Goal: Use online tool/utility: Utilize a website feature to perform a specific function

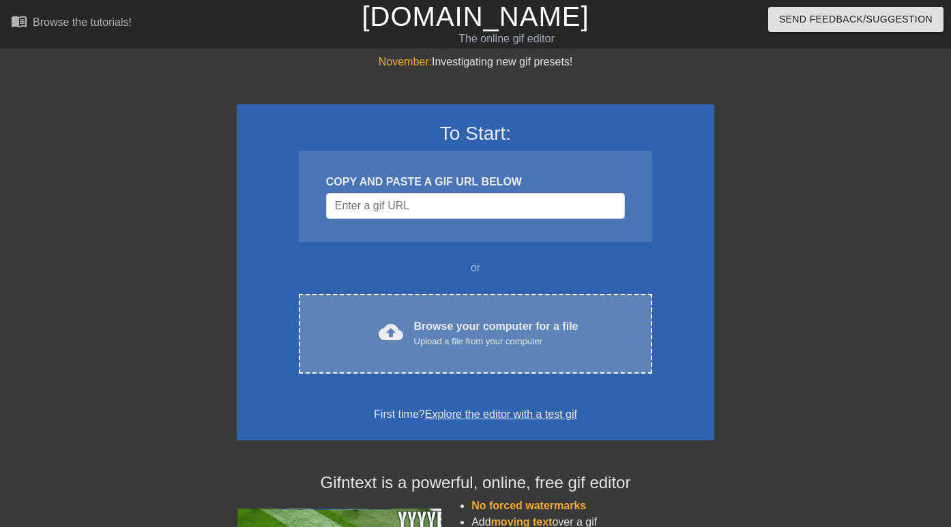
click at [527, 353] on div "cloud_upload Browse your computer for a file Upload a file from your computer C…" at bounding box center [475, 334] width 353 height 80
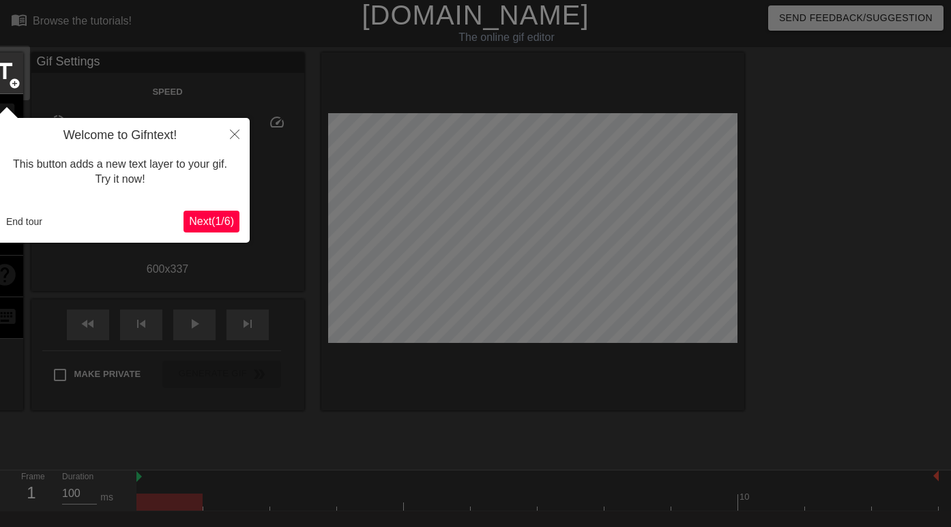
scroll to position [33, 0]
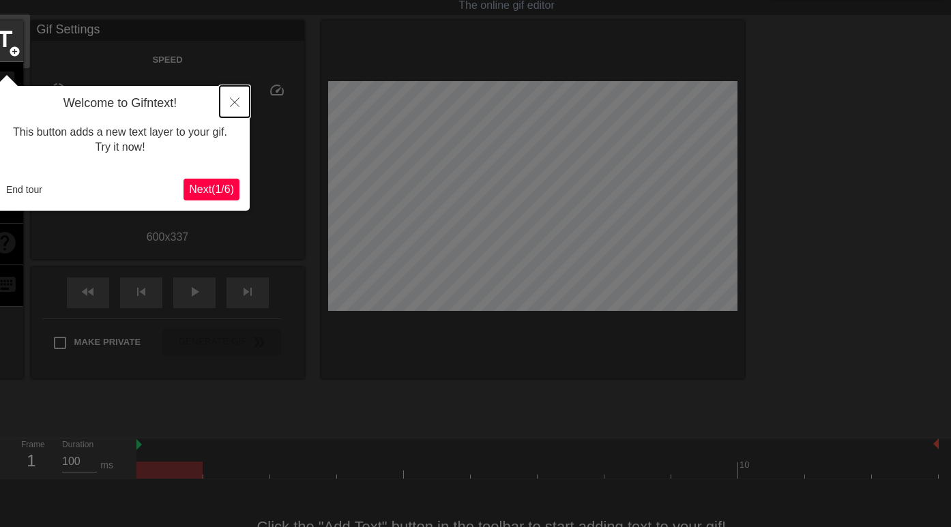
click at [231, 104] on icon "Close" at bounding box center [235, 103] width 10 height 10
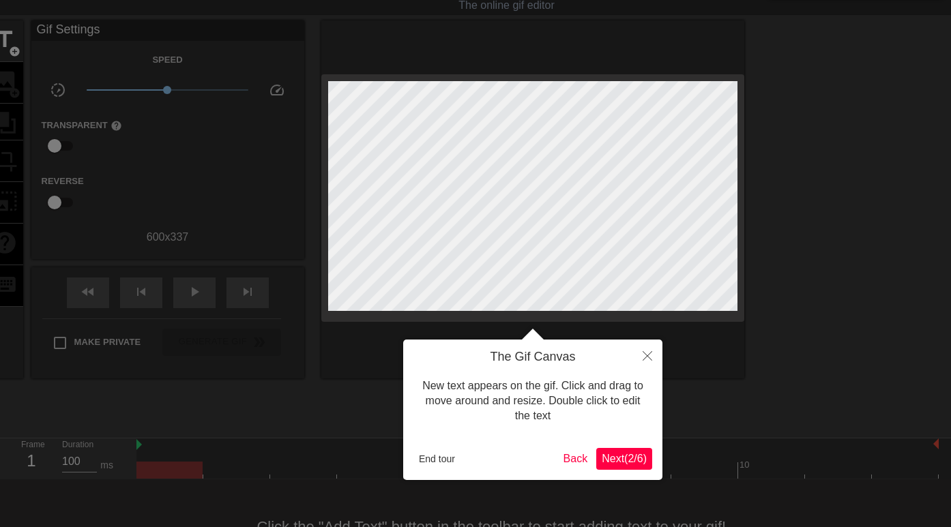
scroll to position [0, 0]
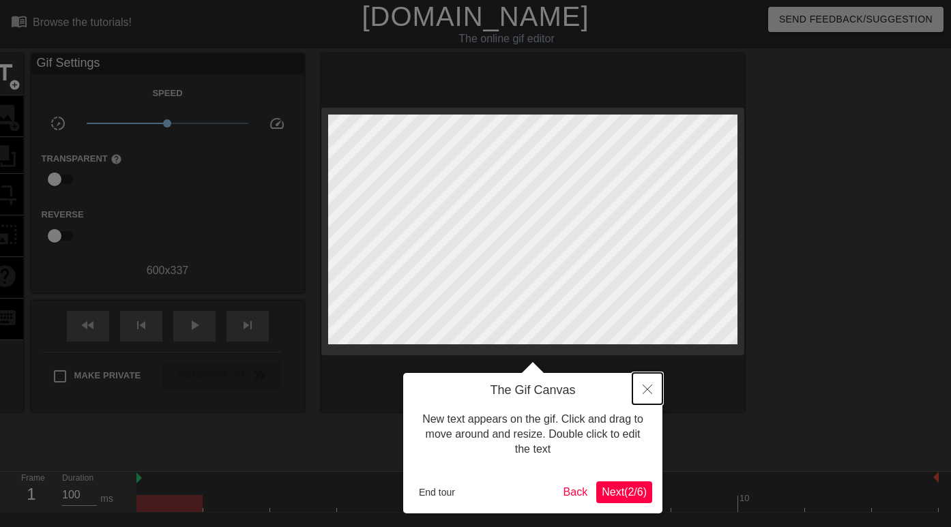
click at [652, 389] on button "Close" at bounding box center [647, 388] width 30 height 31
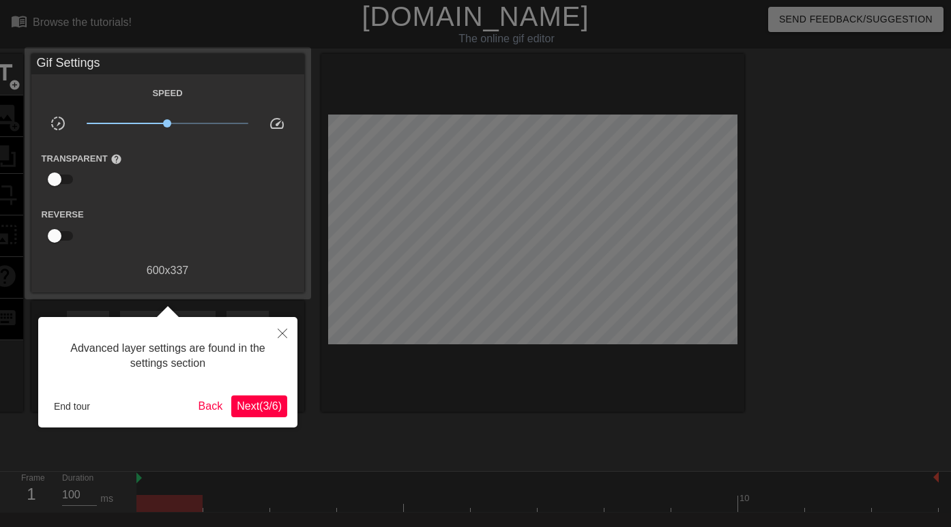
scroll to position [33, 0]
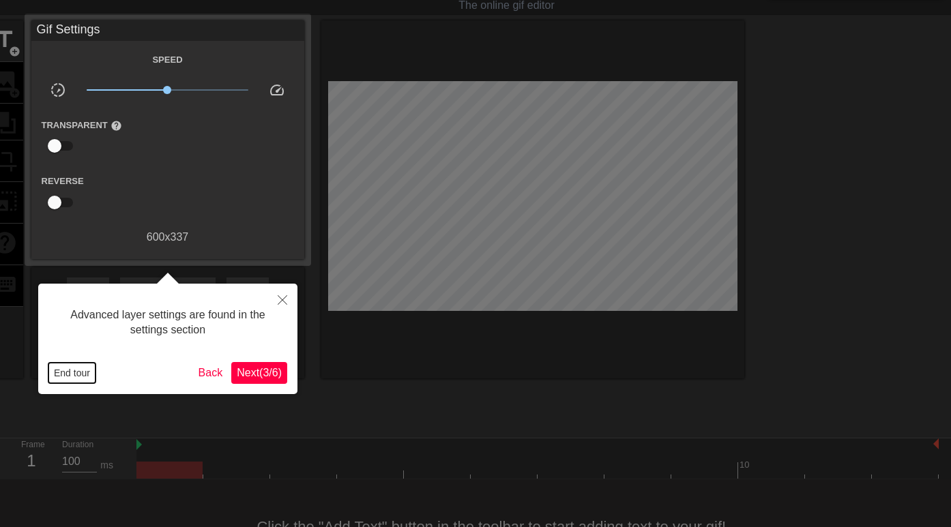
click at [81, 366] on button "End tour" at bounding box center [71, 373] width 47 height 20
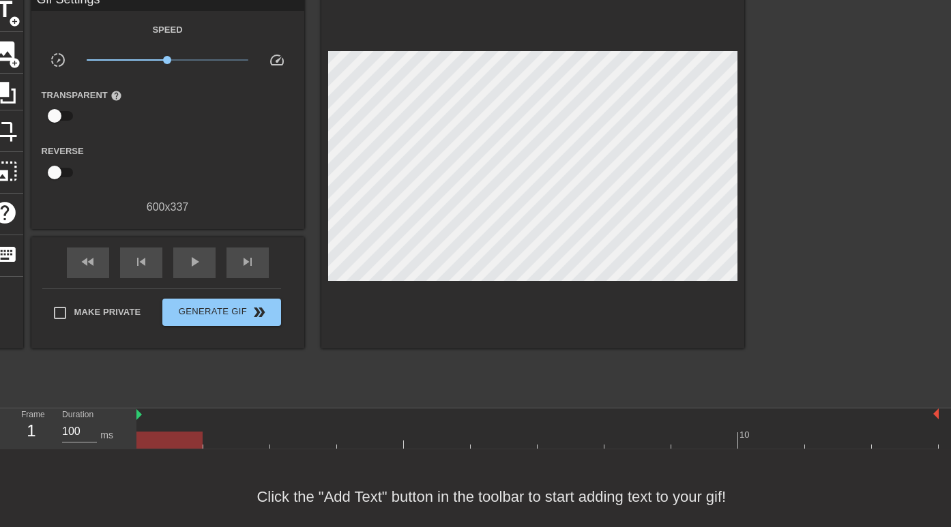
scroll to position [80, 0]
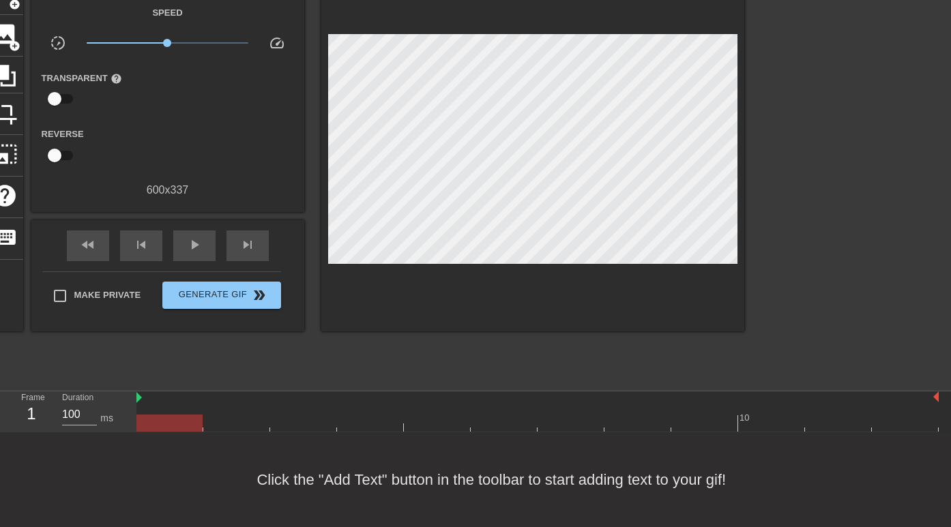
click at [156, 126] on div at bounding box center [121, 147] width 91 height 43
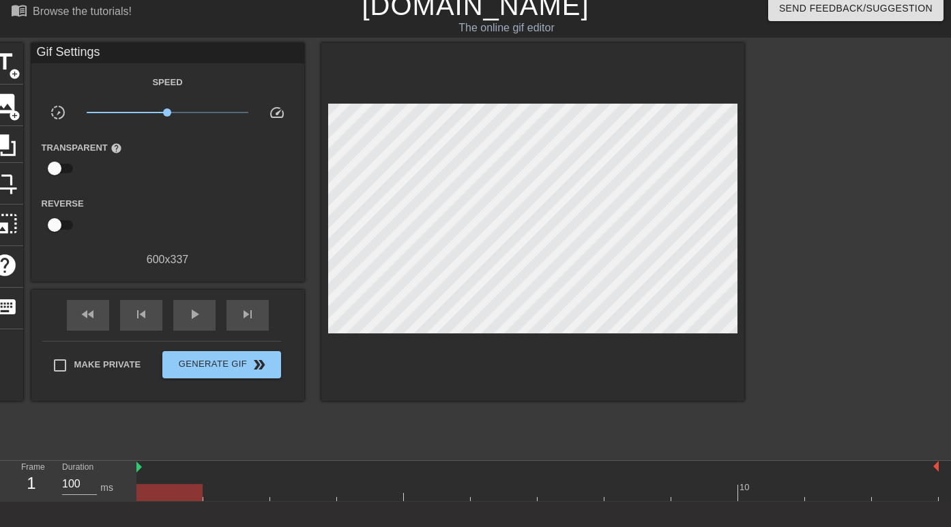
scroll to position [8, 0]
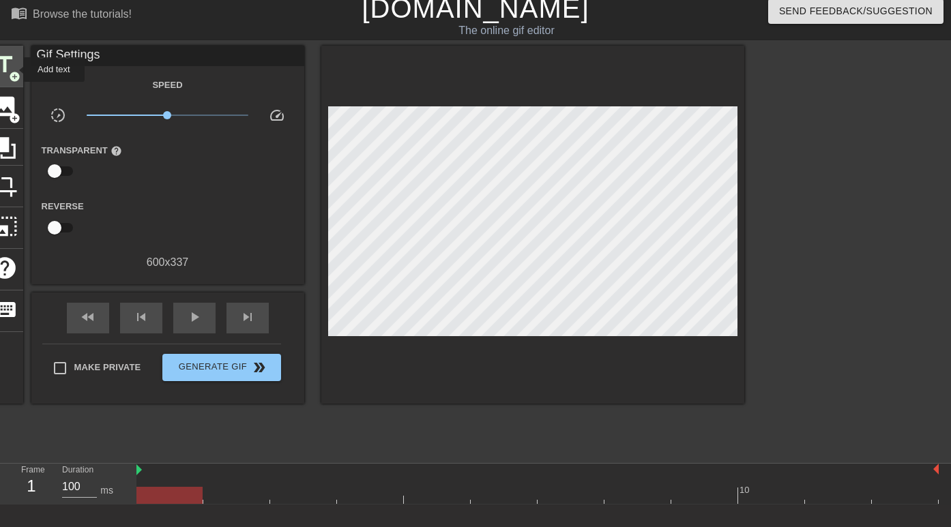
click at [14, 70] on span "title" at bounding box center [5, 65] width 26 height 26
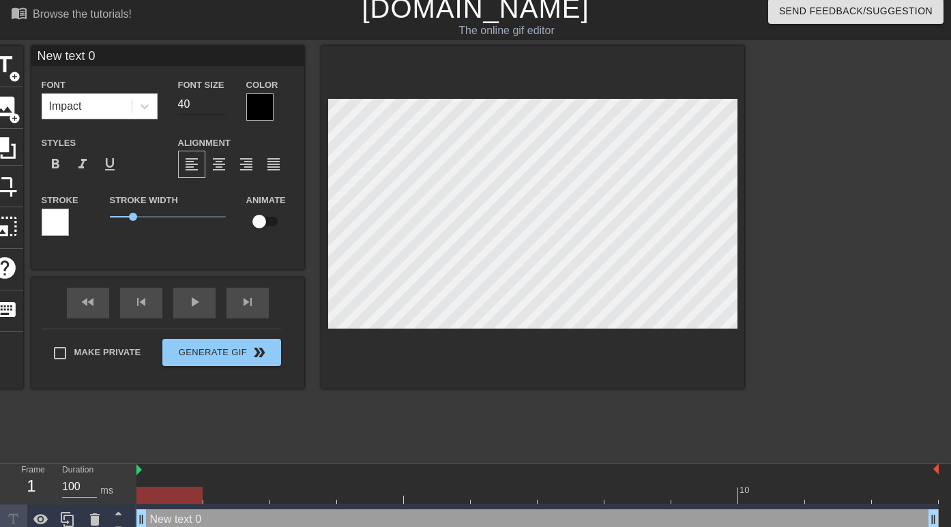
click at [190, 102] on input "40" at bounding box center [202, 104] width 48 height 22
type input "4"
type input "70"
click at [106, 99] on div "Impact" at bounding box center [86, 106] width 89 height 25
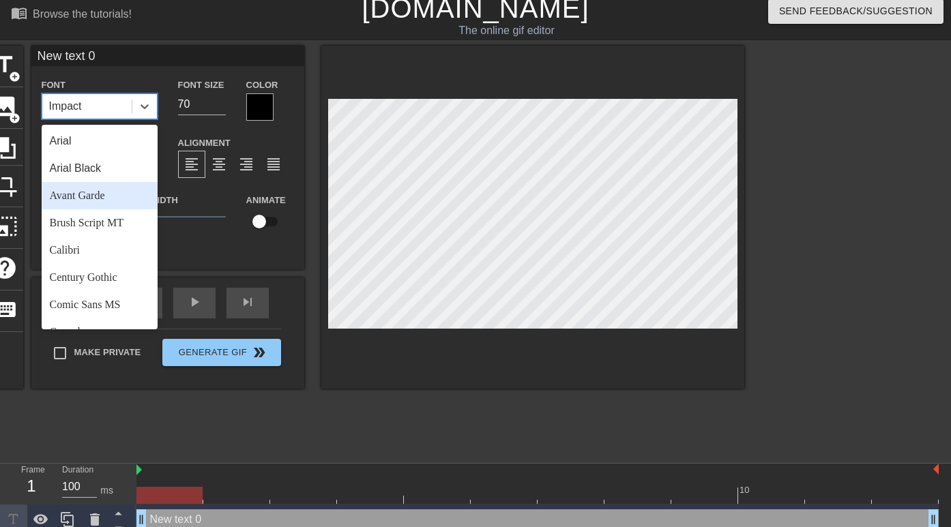
click at [235, 57] on input "New text 0" at bounding box center [167, 56] width 273 height 20
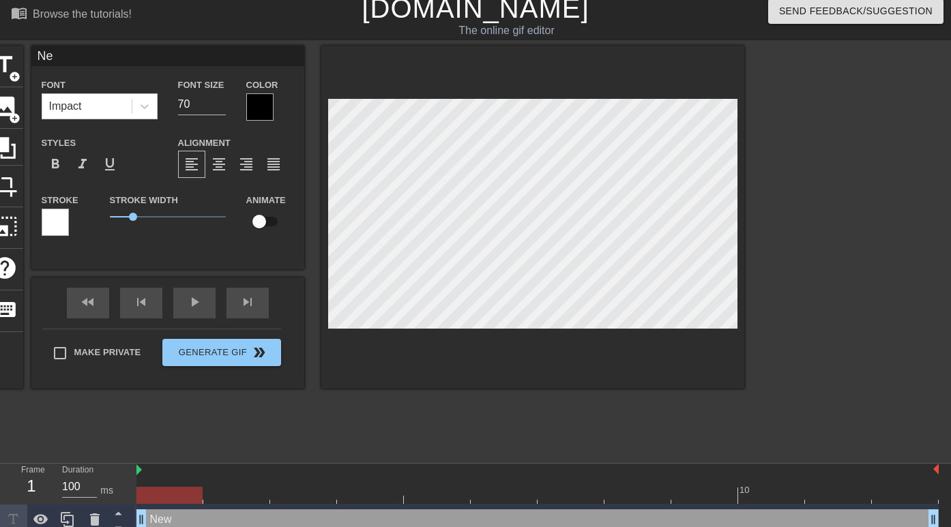
type input "N"
paste input "YEAH WHEELIE SHEEP"
type input "YEAH WHEELIE SHEEP"
click at [59, 224] on div at bounding box center [55, 222] width 27 height 27
click at [254, 103] on div at bounding box center [259, 106] width 27 height 27
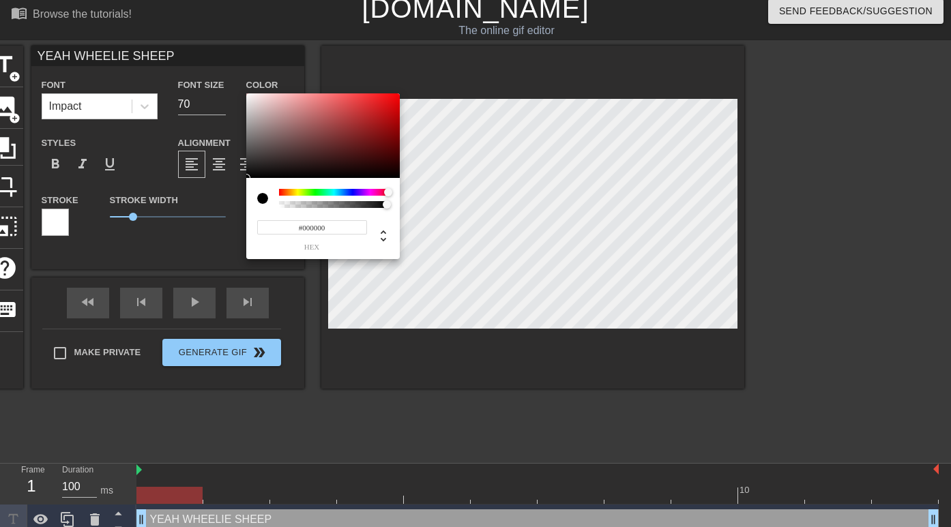
drag, startPoint x: 280, startPoint y: 192, endPoint x: 406, endPoint y: 196, distance: 126.3
click at [405, 196] on div "#000000 hex" at bounding box center [475, 263] width 951 height 527
type input "0"
drag, startPoint x: 384, startPoint y: 204, endPoint x: 247, endPoint y: 204, distance: 137.1
click at [247, 204] on div "0 r 0 g 0 b 0 a" at bounding box center [322, 218] width 153 height 81
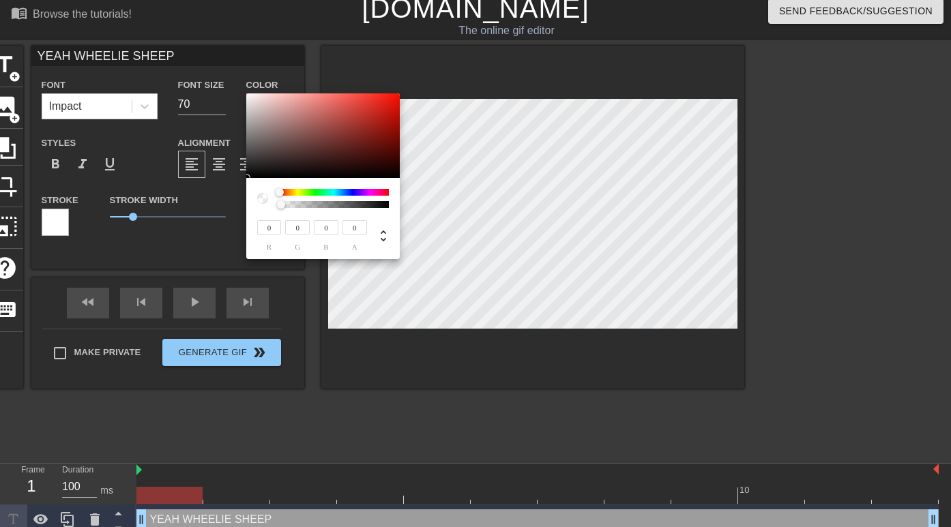
drag, startPoint x: 323, startPoint y: 189, endPoint x: 270, endPoint y: 189, distance: 52.5
click at [270, 189] on div at bounding box center [323, 198] width 132 height 19
type input "0.96"
drag, startPoint x: 281, startPoint y: 206, endPoint x: 383, endPoint y: 211, distance: 101.7
click at [383, 211] on div "0 r 0 g 0 b 0.96 a" at bounding box center [322, 218] width 153 height 81
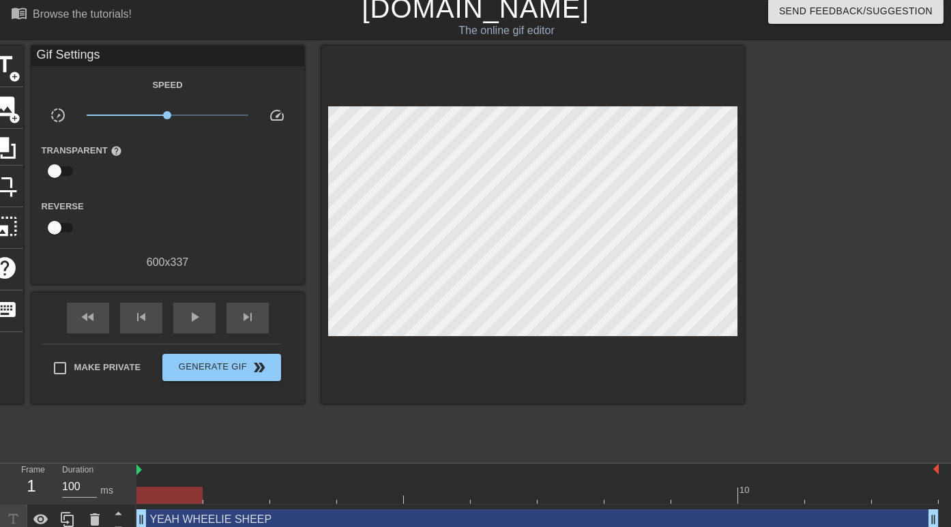
drag, startPoint x: 130, startPoint y: 214, endPoint x: 147, endPoint y: 214, distance: 16.4
click at [9, 68] on span "title" at bounding box center [5, 65] width 26 height 26
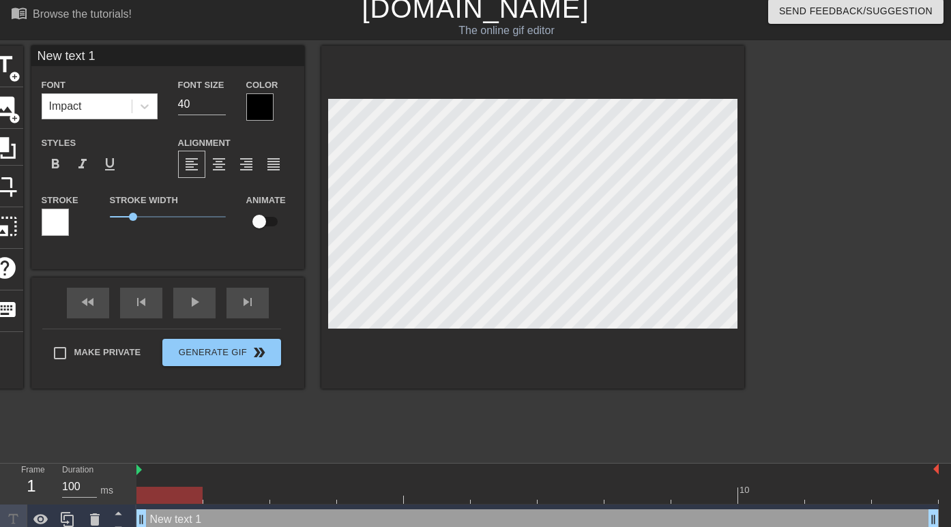
type input "YEAH WHEELIE SHEEP"
type input "70"
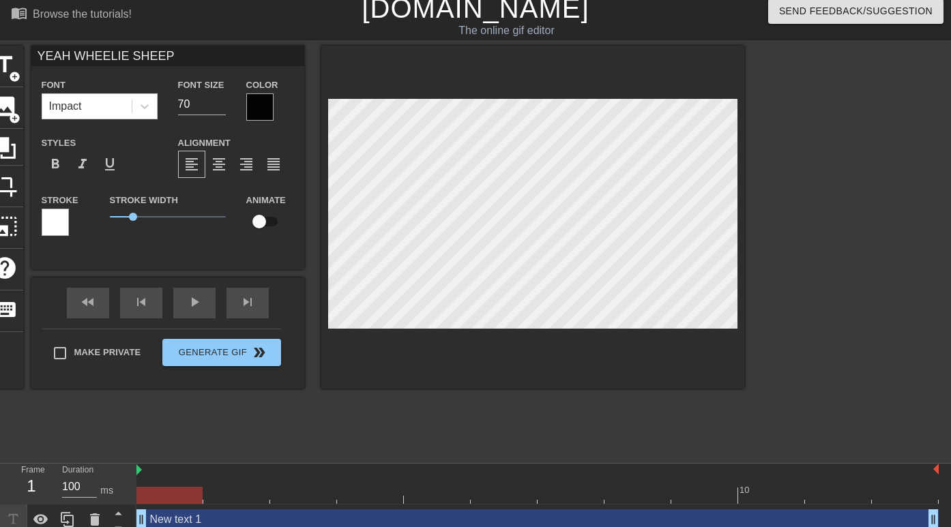
type input "New text 1"
type input "40"
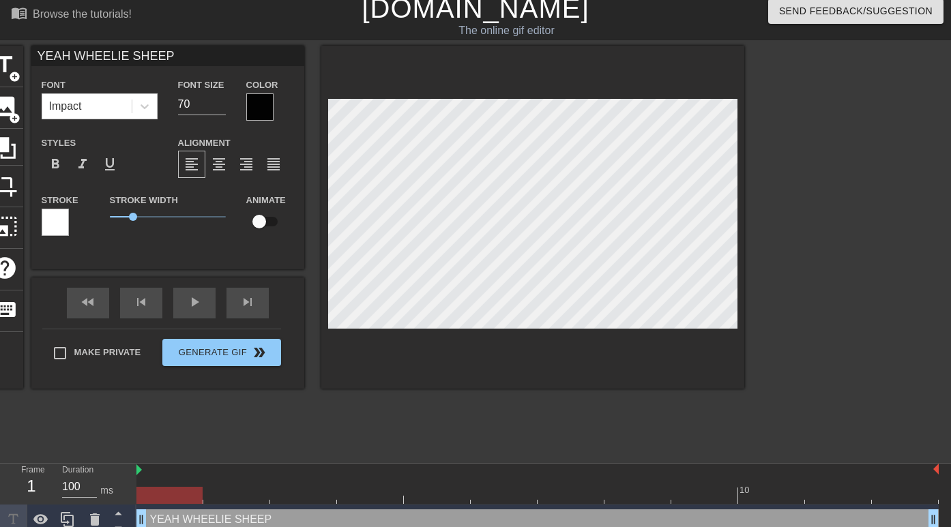
click at [542, 331] on div at bounding box center [532, 217] width 423 height 343
drag, startPoint x: 135, startPoint y: 215, endPoint x: 242, endPoint y: 222, distance: 107.4
click at [243, 223] on div "Stroke Stroke Width 5 Animate" at bounding box center [167, 220] width 273 height 57
click at [242, 222] on div "Animate" at bounding box center [246, 213] width 20 height 43
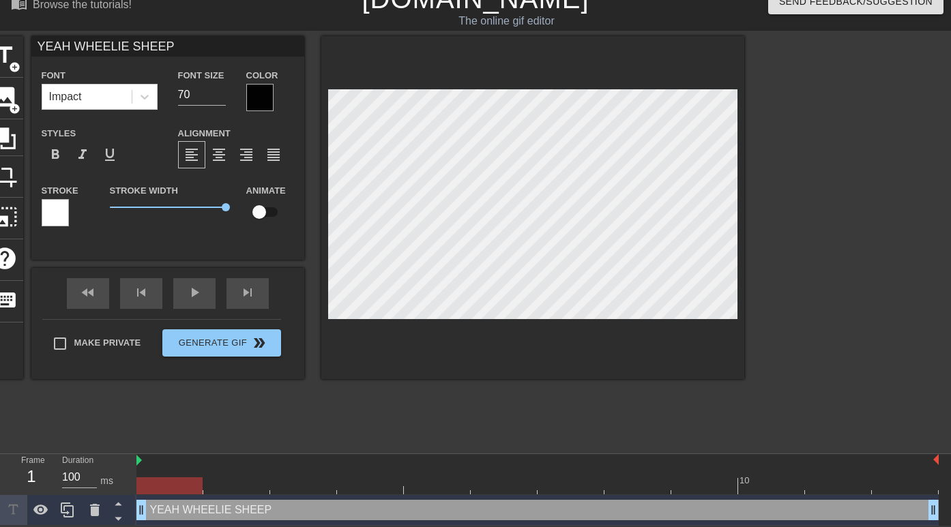
click at [259, 89] on div at bounding box center [259, 97] width 27 height 27
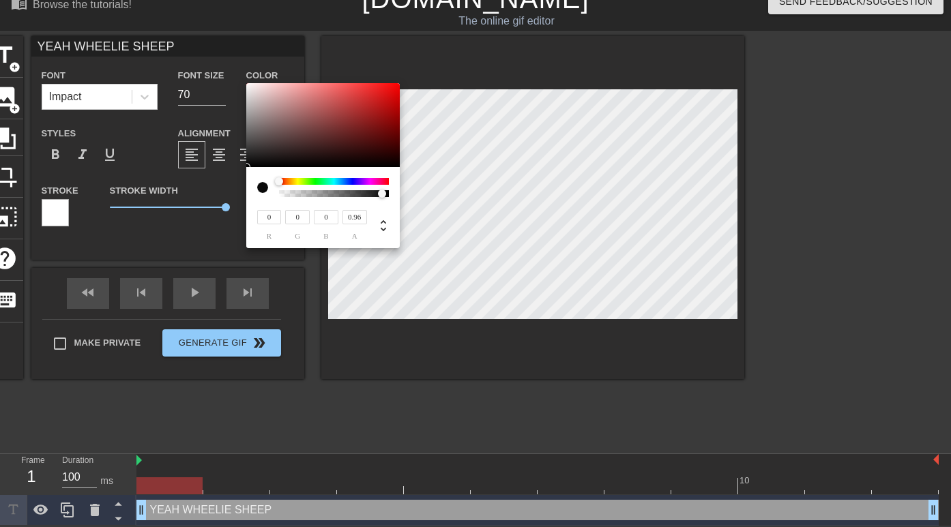
drag, startPoint x: 280, startPoint y: 177, endPoint x: 310, endPoint y: 179, distance: 29.4
click at [310, 179] on div "0 r 0 g 0 b 0.96 a" at bounding box center [322, 207] width 153 height 81
drag, startPoint x: 278, startPoint y: 179, endPoint x: 414, endPoint y: 169, distance: 136.1
click at [415, 170] on div "0 r 0 g 0 b 0.96 a" at bounding box center [475, 263] width 951 height 527
type input "1"
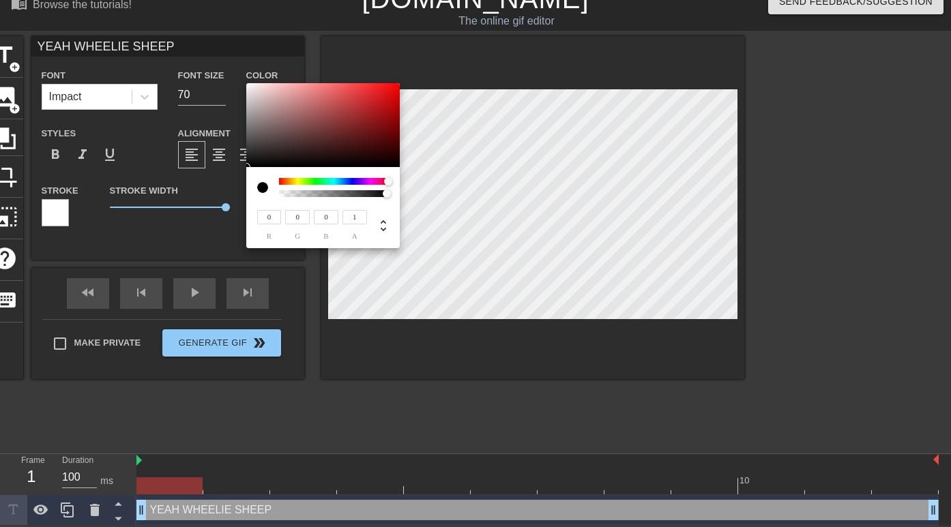
drag, startPoint x: 364, startPoint y: 193, endPoint x: 396, endPoint y: 186, distance: 32.9
click at [396, 186] on div "0 r 0 g 0 b 1 a" at bounding box center [322, 207] width 153 height 81
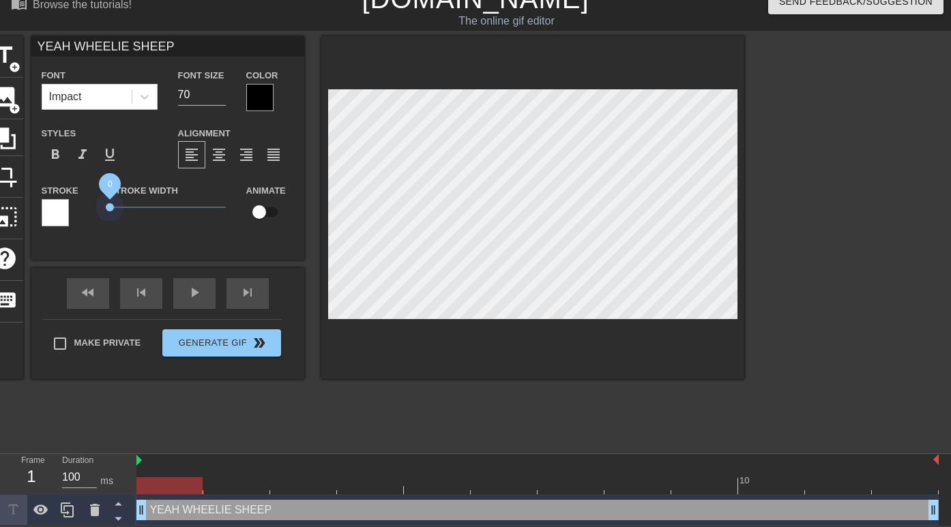
drag, startPoint x: 183, startPoint y: 206, endPoint x: 104, endPoint y: 209, distance: 79.9
click at [104, 209] on div "Stroke Width 0" at bounding box center [168, 210] width 136 height 57
click at [123, 204] on span "0" at bounding box center [168, 207] width 116 height 16
click at [134, 204] on span "1.05" at bounding box center [168, 207] width 116 height 16
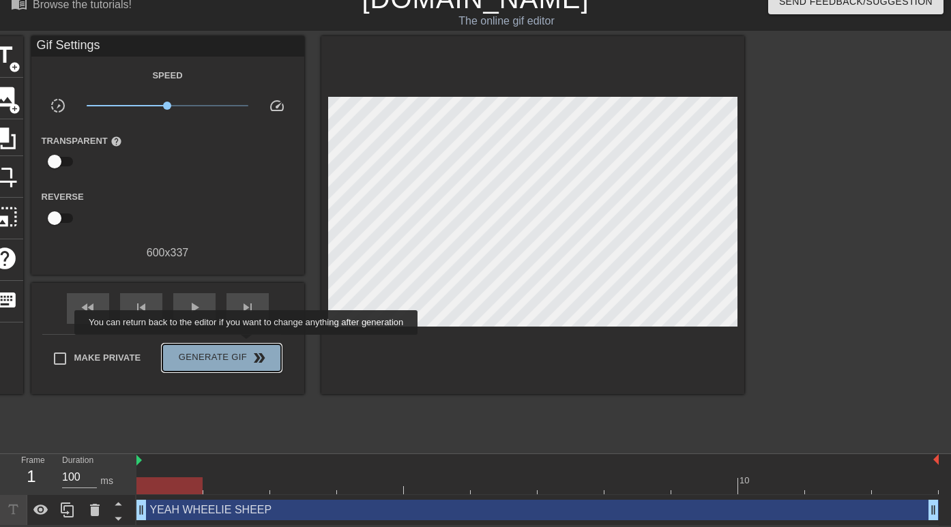
click at [255, 344] on button "Generate Gif double_arrow" at bounding box center [221, 357] width 118 height 27
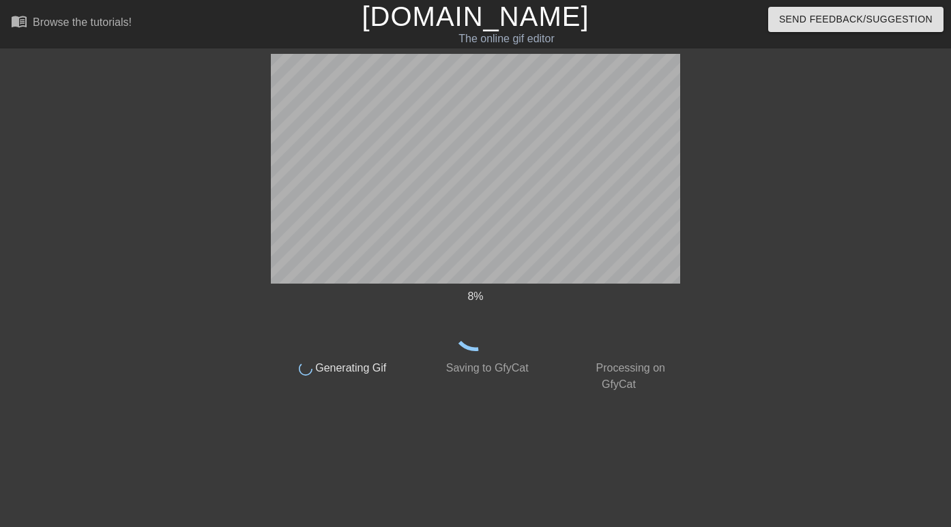
scroll to position [0, 0]
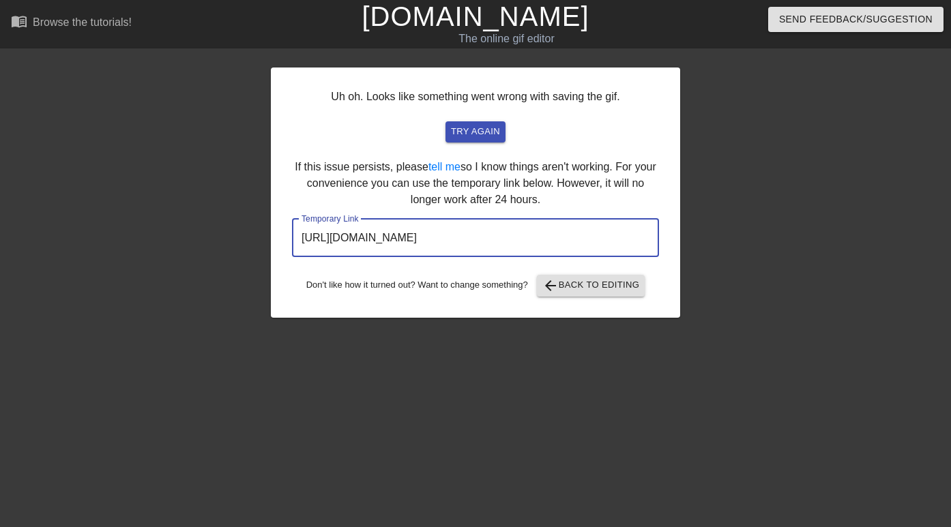
click at [580, 250] on input "[URL][DOMAIN_NAME]" at bounding box center [475, 238] width 367 height 38
